Goal: Task Accomplishment & Management: Manage account settings

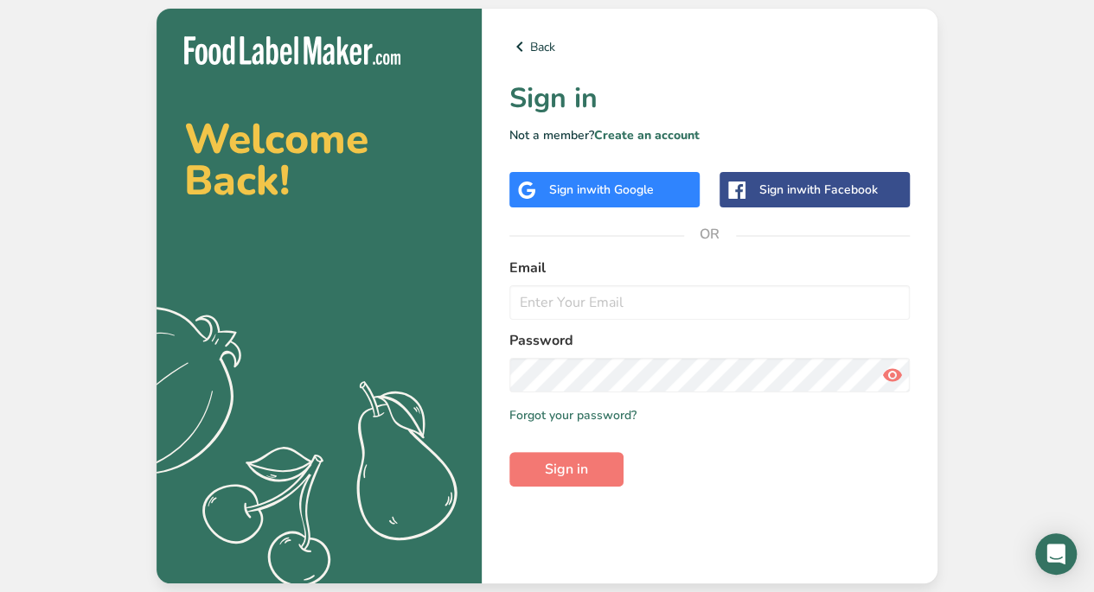
click at [652, 191] on span "with Google" at bounding box center [619, 190] width 67 height 16
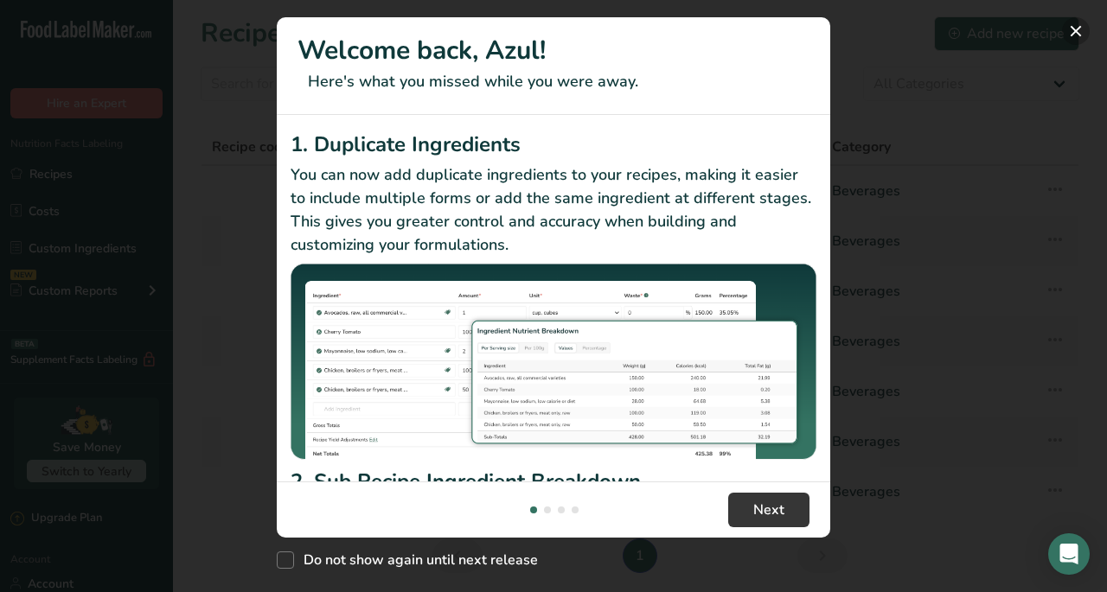
click at [1081, 36] on button "New Features" at bounding box center [1076, 31] width 28 height 28
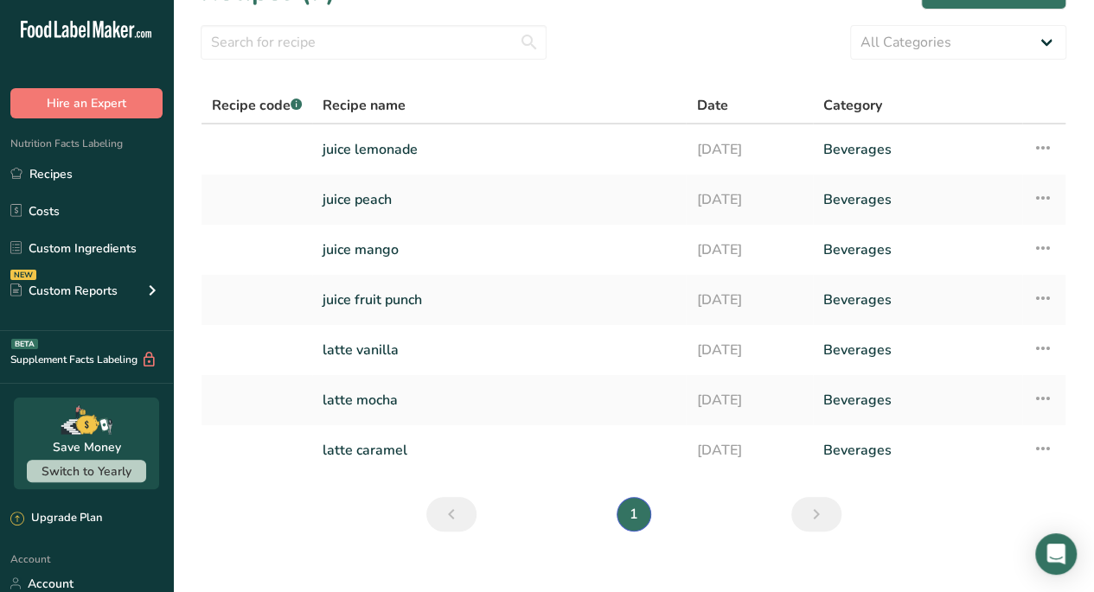
scroll to position [63, 0]
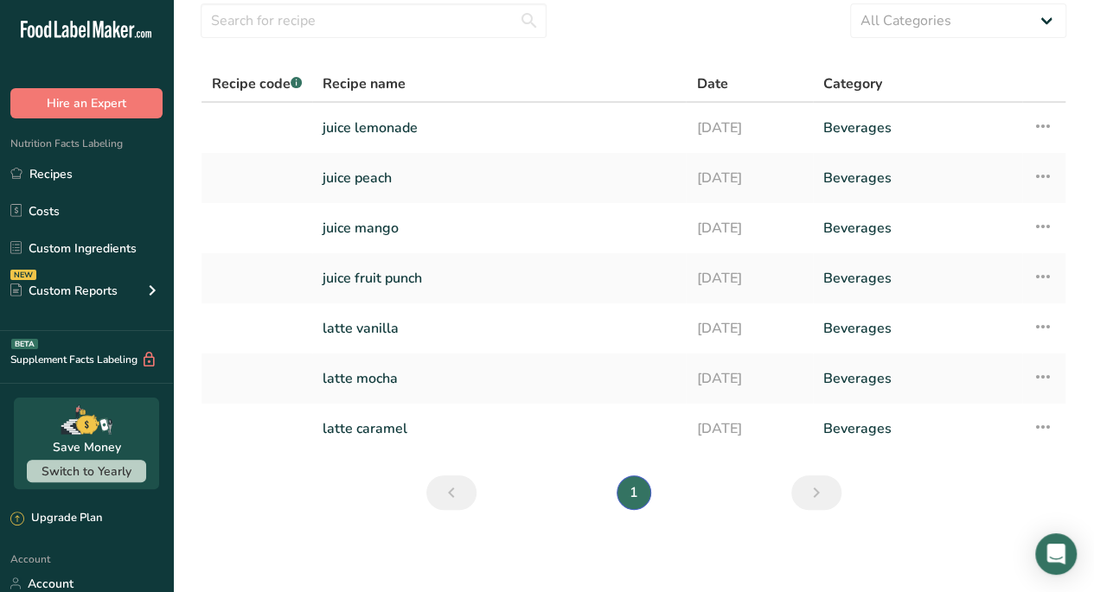
click at [67, 576] on link "Account" at bounding box center [86, 584] width 173 height 30
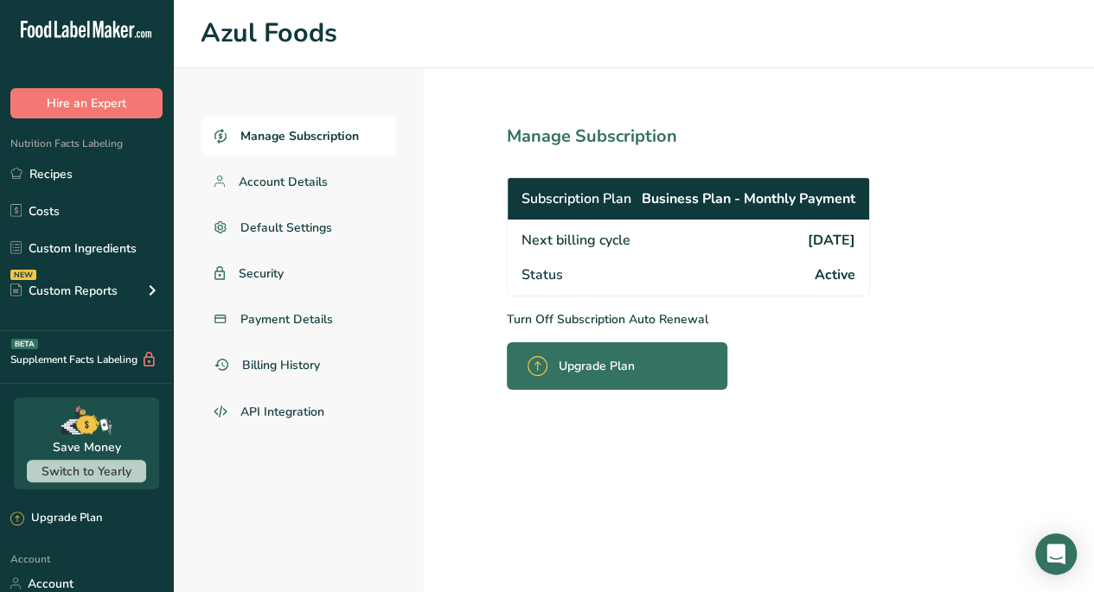
click at [662, 317] on p "Turn Off Subscription Auto Renewal" at bounding box center [726, 319] width 439 height 18
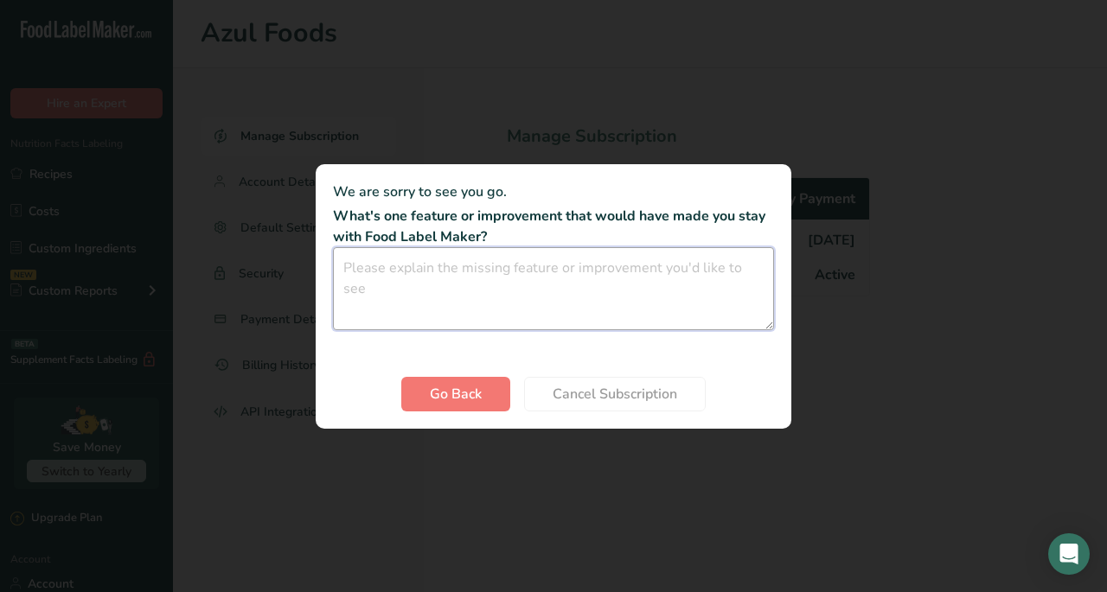
click at [666, 274] on textarea "Cancel subscription modal" at bounding box center [553, 288] width 441 height 83
type textarea "Not sure"
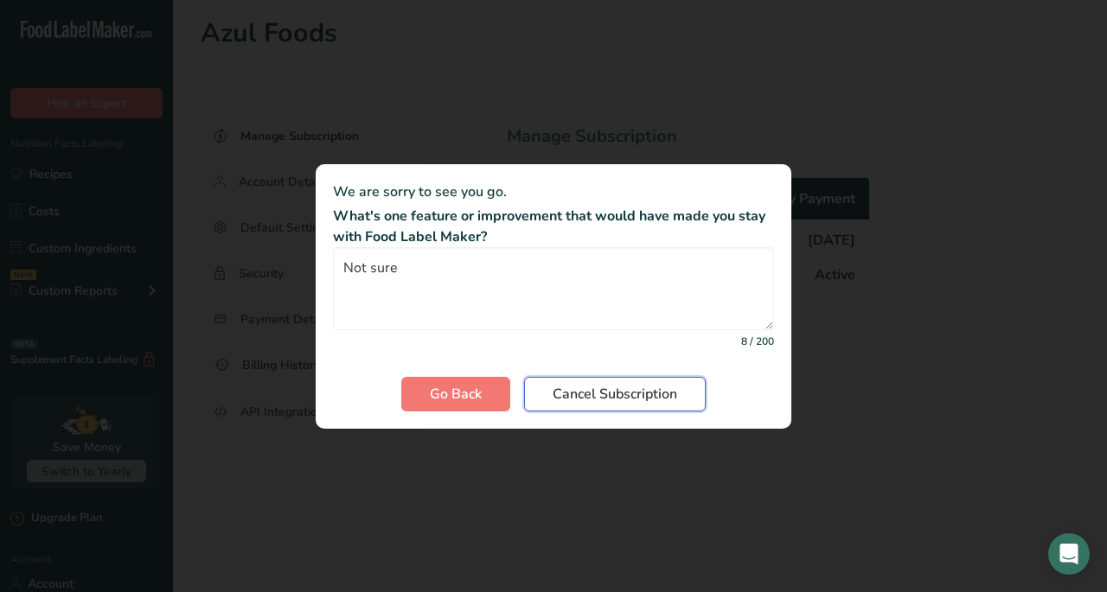
click at [637, 396] on span "Cancel Subscription" at bounding box center [615, 394] width 125 height 21
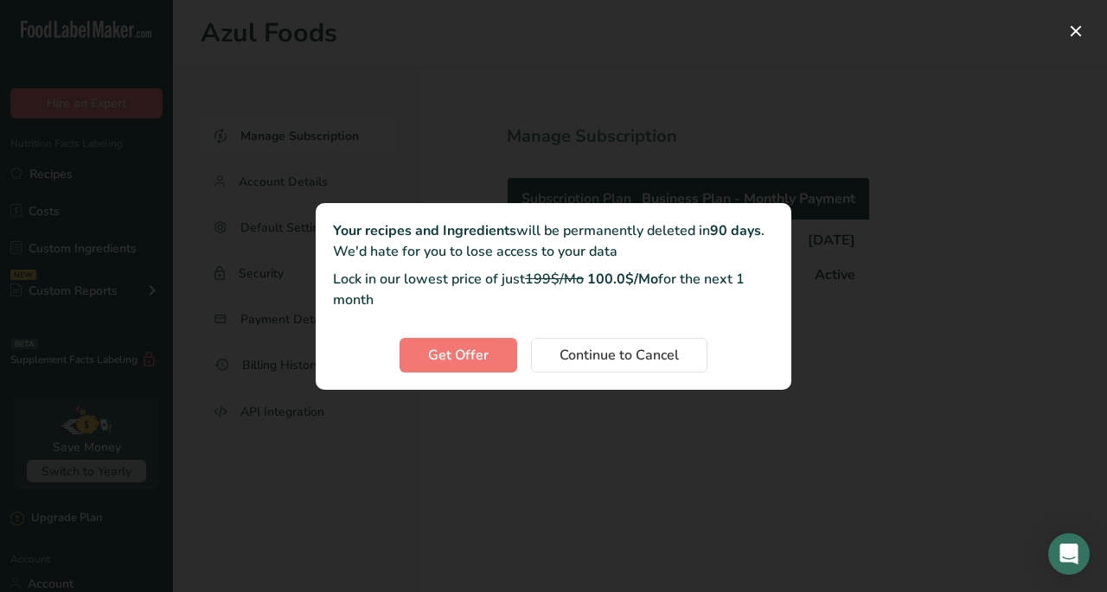
click at [619, 355] on span "Continue to Cancel" at bounding box center [619, 355] width 119 height 21
